Goal: Task Accomplishment & Management: Use online tool/utility

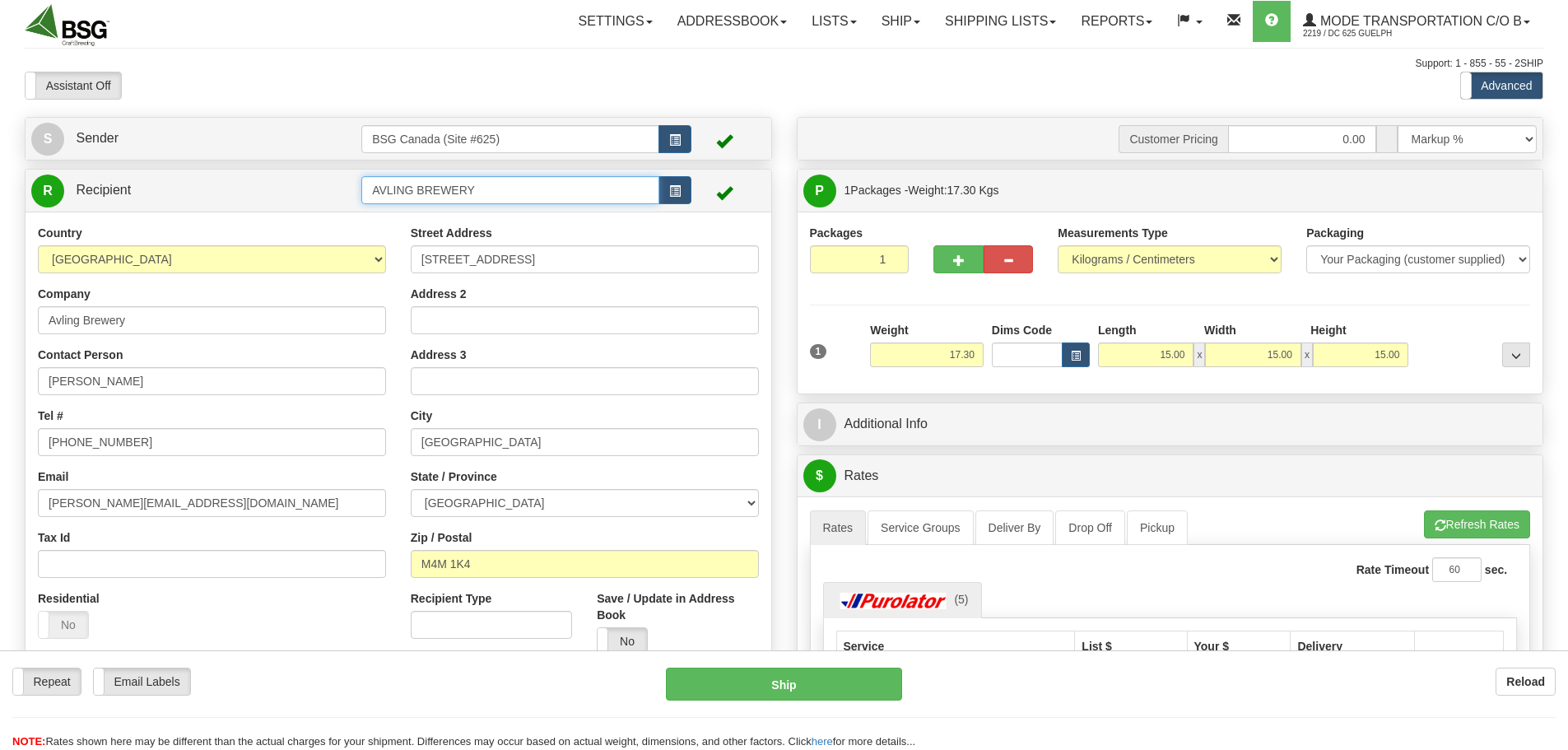
drag, startPoint x: 486, startPoint y: 188, endPoint x: 232, endPoint y: 190, distance: 254.0
click at [232, 190] on tr "R Recipient AVLING BREWERY" at bounding box center [398, 190] width 734 height 34
click at [518, 219] on div "MICROBRASSERIE 5E BARON" at bounding box center [507, 216] width 282 height 18
type input "MICROBRASSERIE 5E BARON"
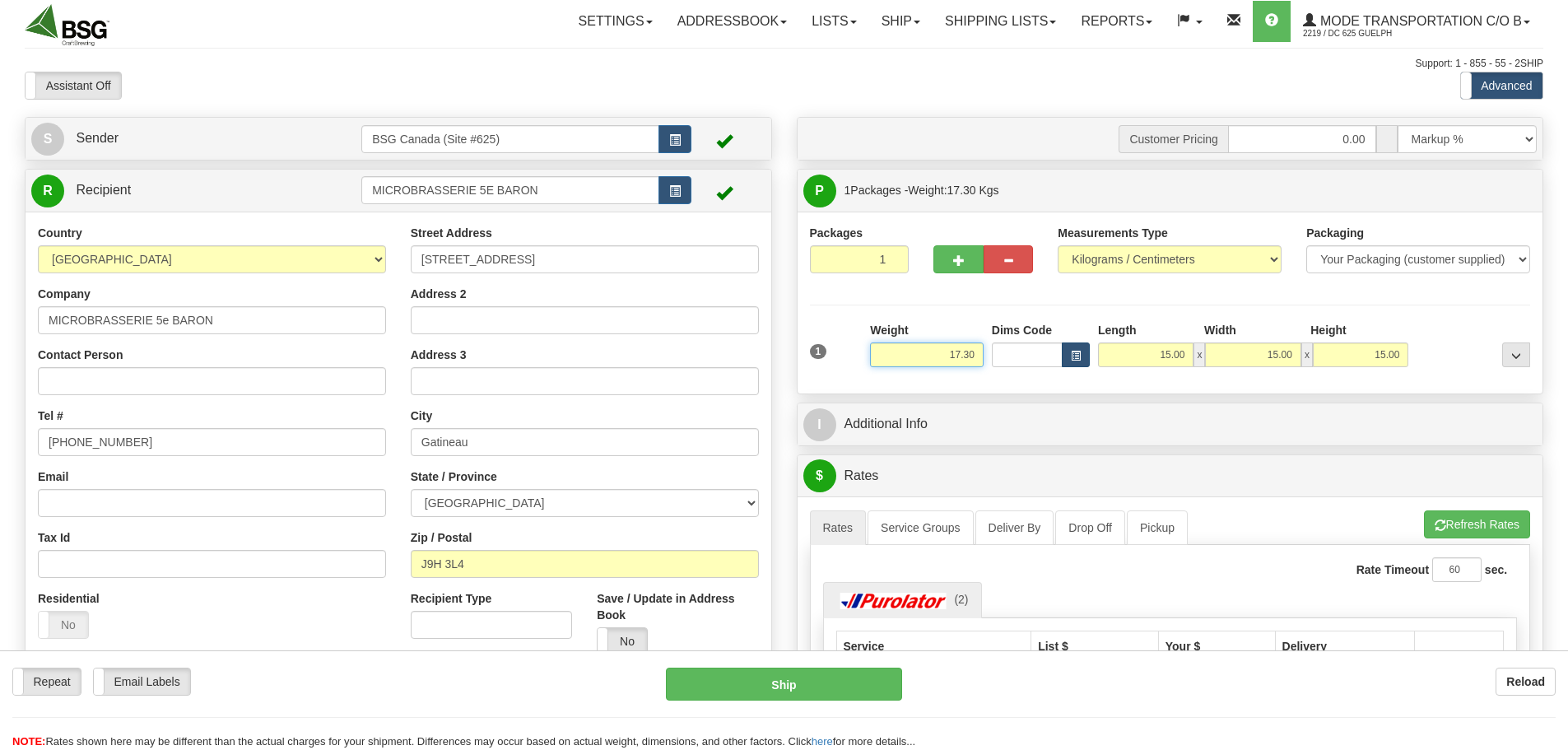
drag, startPoint x: 936, startPoint y: 360, endPoint x: 1075, endPoint y: 360, distance: 139.0
click at [1069, 360] on div "1 Weight 17.30 Dims Code x x" at bounding box center [1170, 351] width 729 height 58
paste input "21.0302"
type input "21.03"
click at [1410, 325] on div "Height" at bounding box center [1359, 332] width 106 height 20
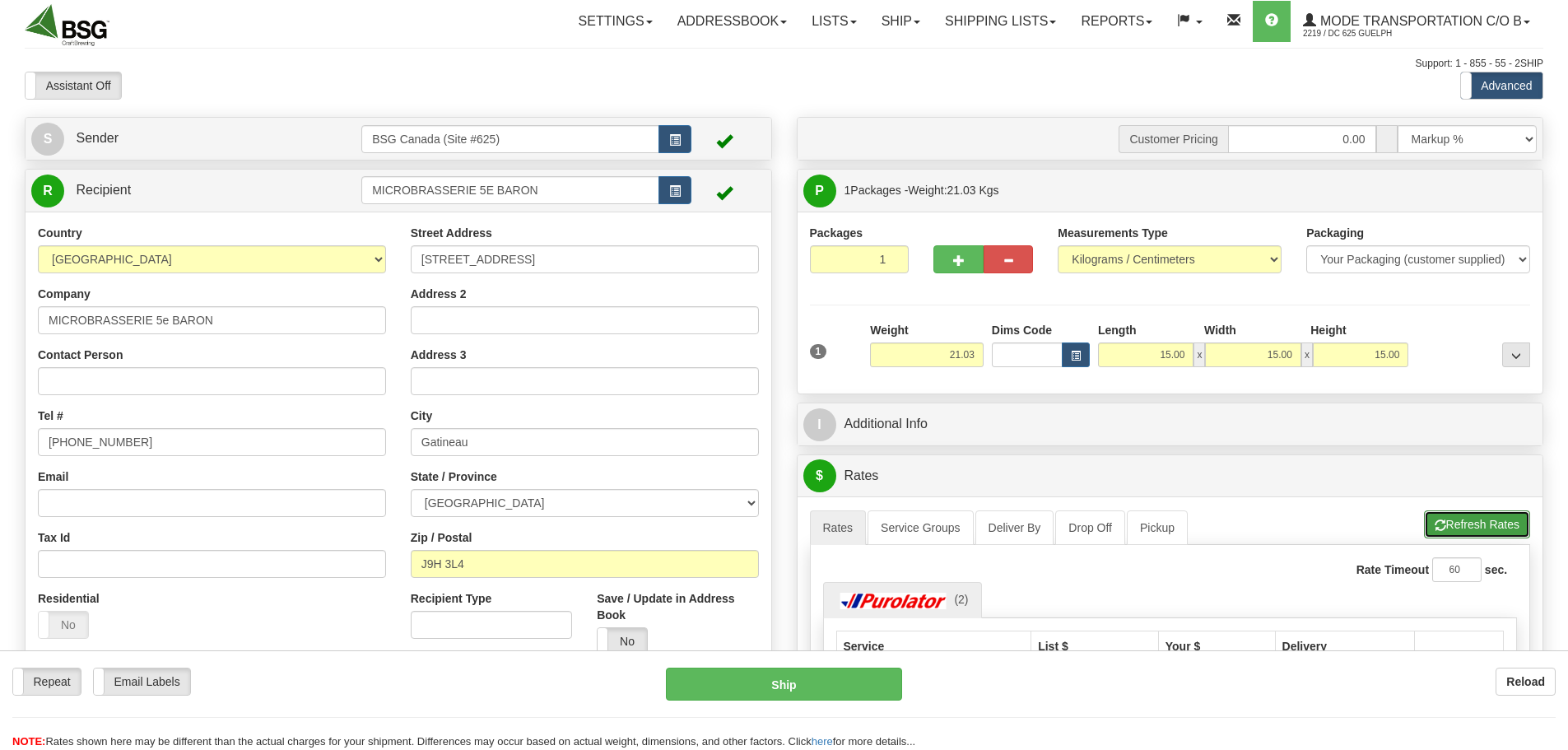
click at [1486, 526] on button "Refresh Rates" at bounding box center [1477, 524] width 106 height 28
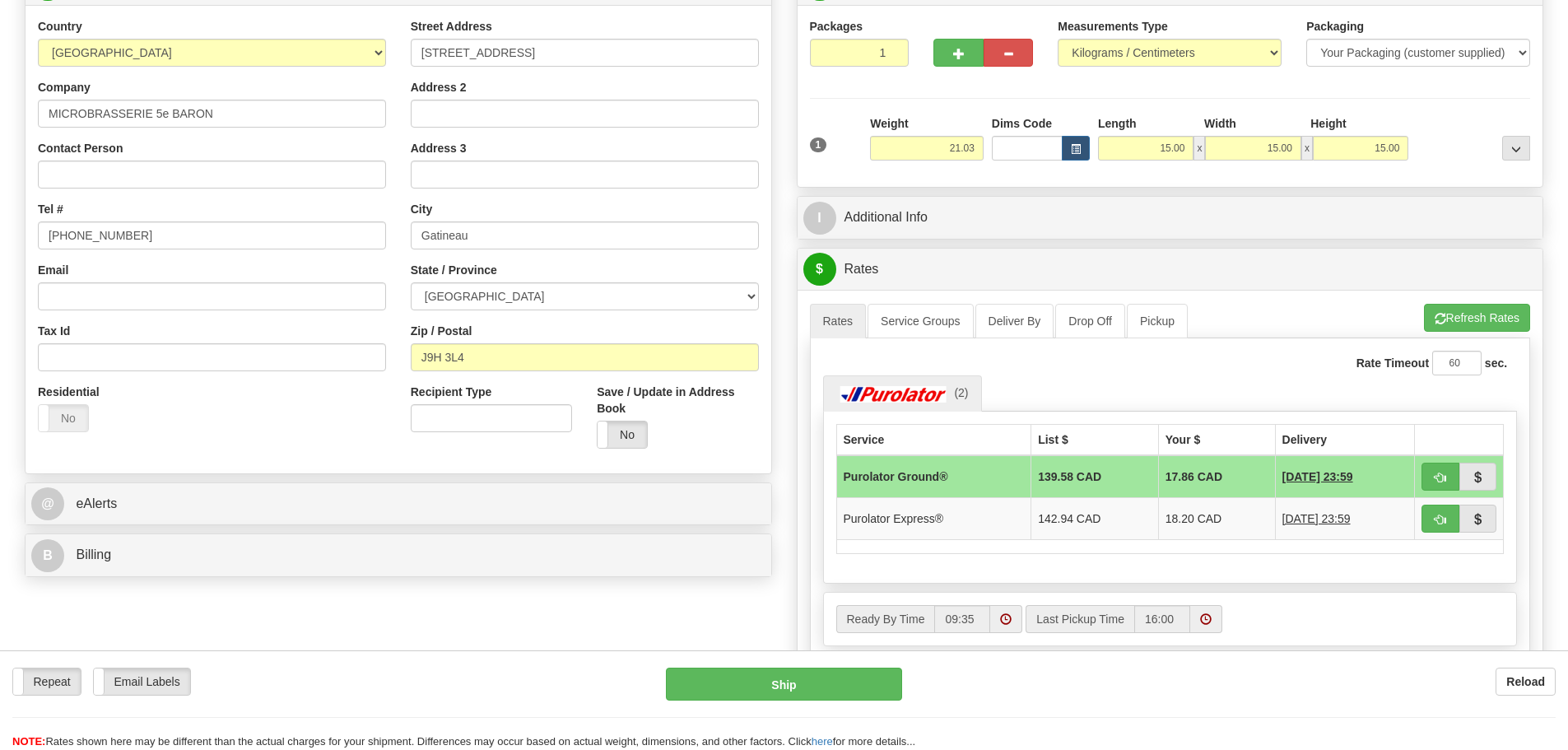
scroll to position [247, 0]
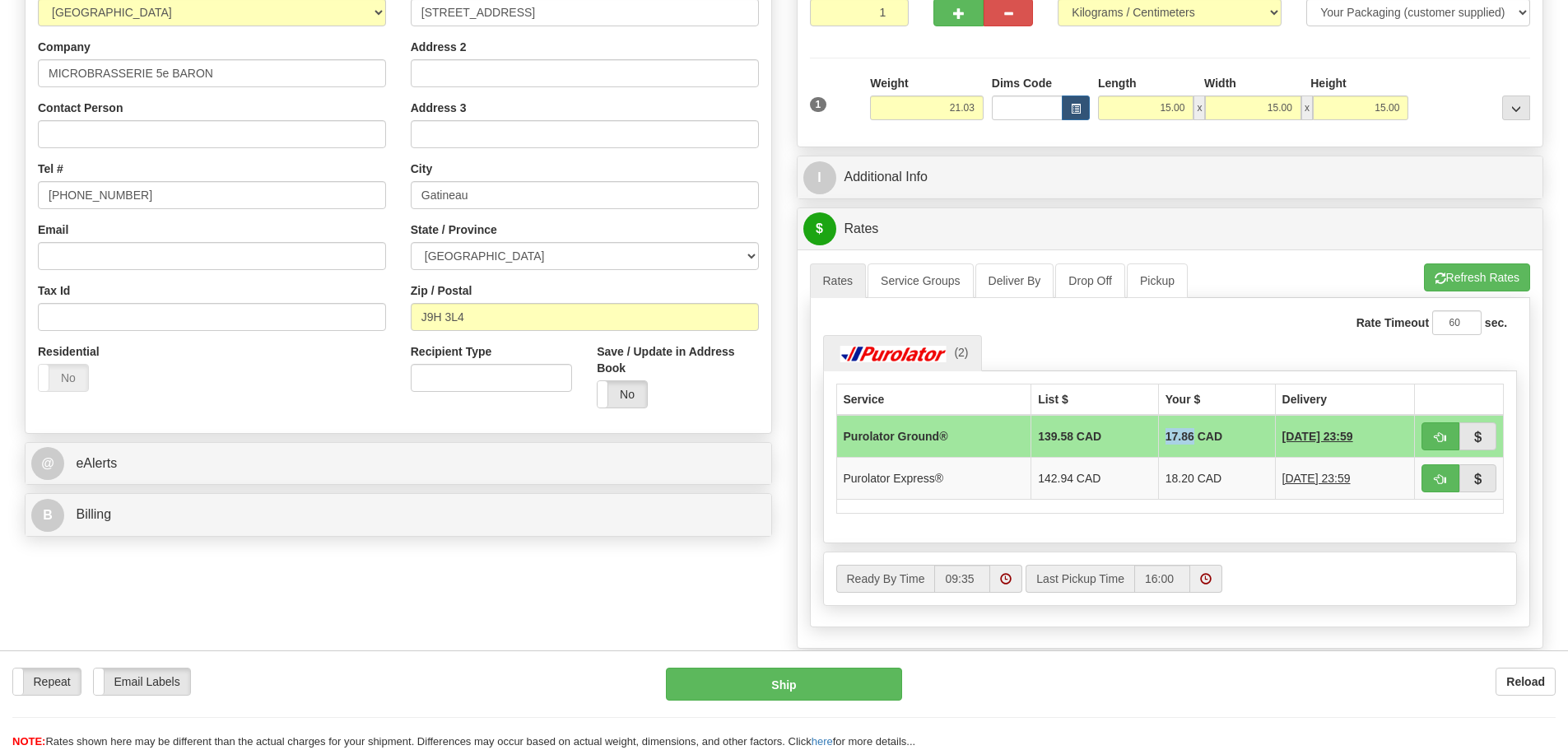
drag, startPoint x: 1142, startPoint y: 436, endPoint x: 1176, endPoint y: 436, distance: 34.0
click at [1176, 436] on td "17.86 CAD" at bounding box center [1216, 436] width 117 height 43
copy td "17.86"
